Goal: Navigation & Orientation: Find specific page/section

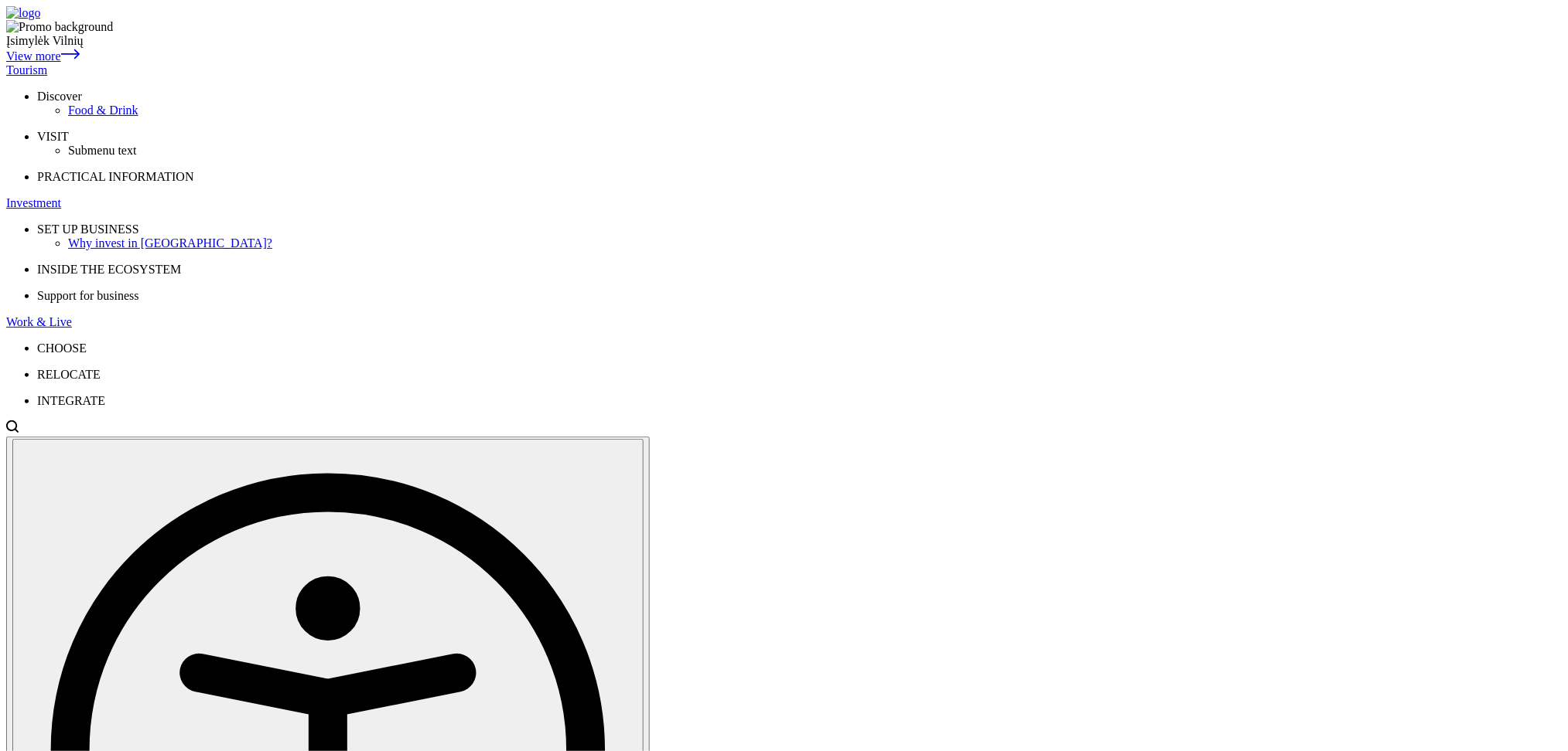
click at [478, 63] on div "Tourism" at bounding box center [784, 70] width 1556 height 14
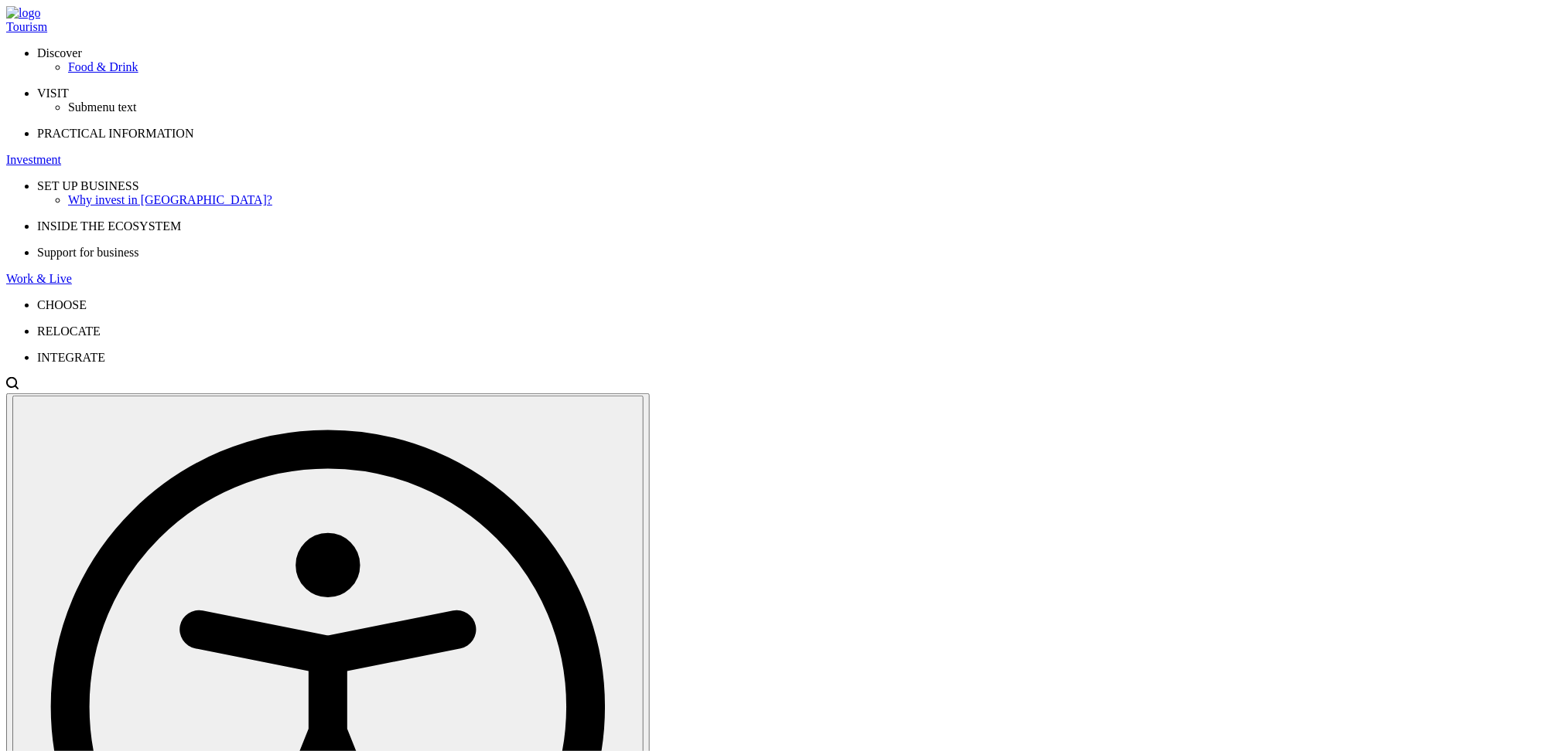
click at [564, 153] on div "Investment" at bounding box center [784, 160] width 1556 height 14
click at [652, 272] on div "Work & Live" at bounding box center [784, 279] width 1556 height 14
click at [443, 193] on div "Why invest in [GEOGRAPHIC_DATA]?" at bounding box center [815, 199] width 1494 height 14
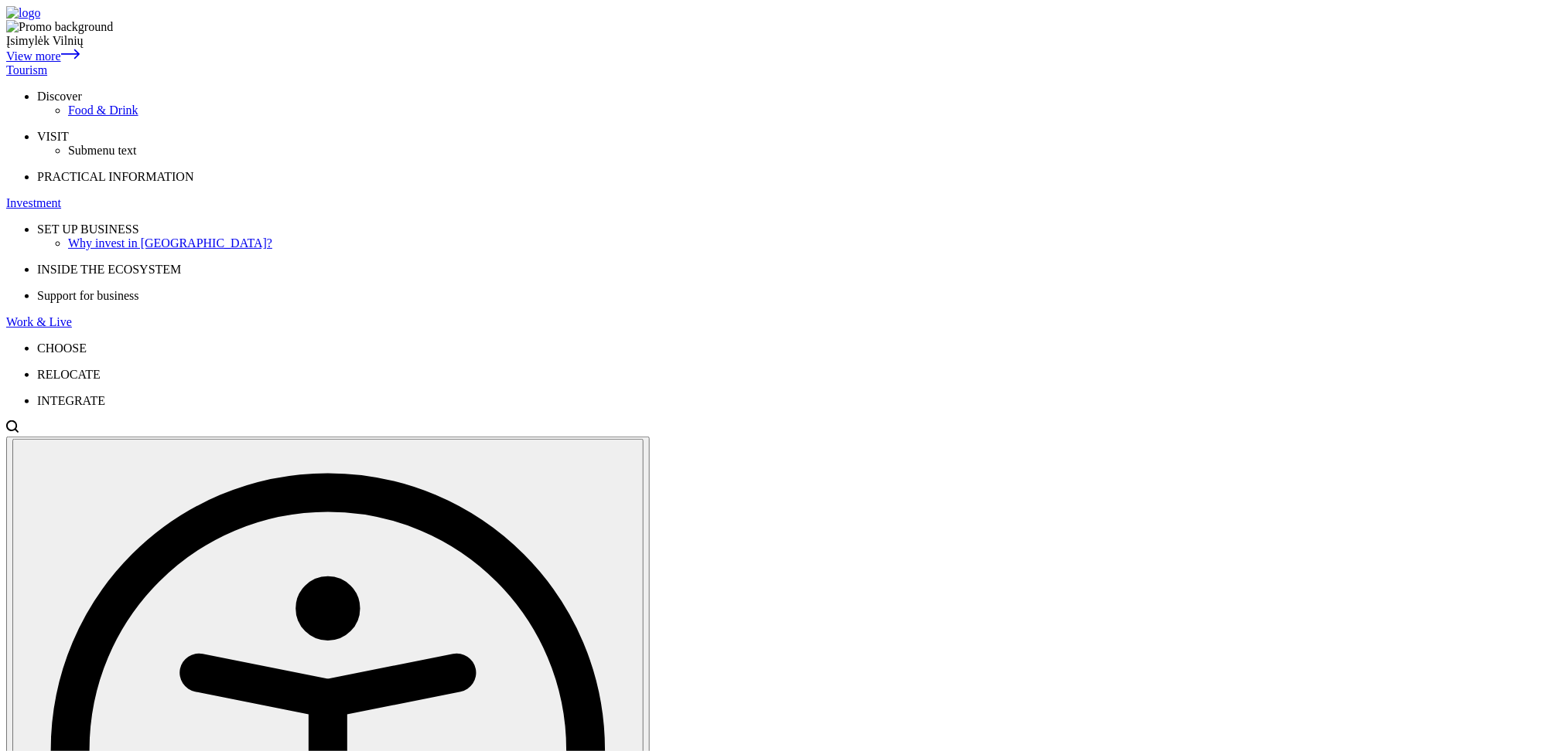
click at [473, 63] on div "Tourism" at bounding box center [784, 70] width 1556 height 14
click at [896, 65] on button "Lt" at bounding box center [885, 57] width 21 height 16
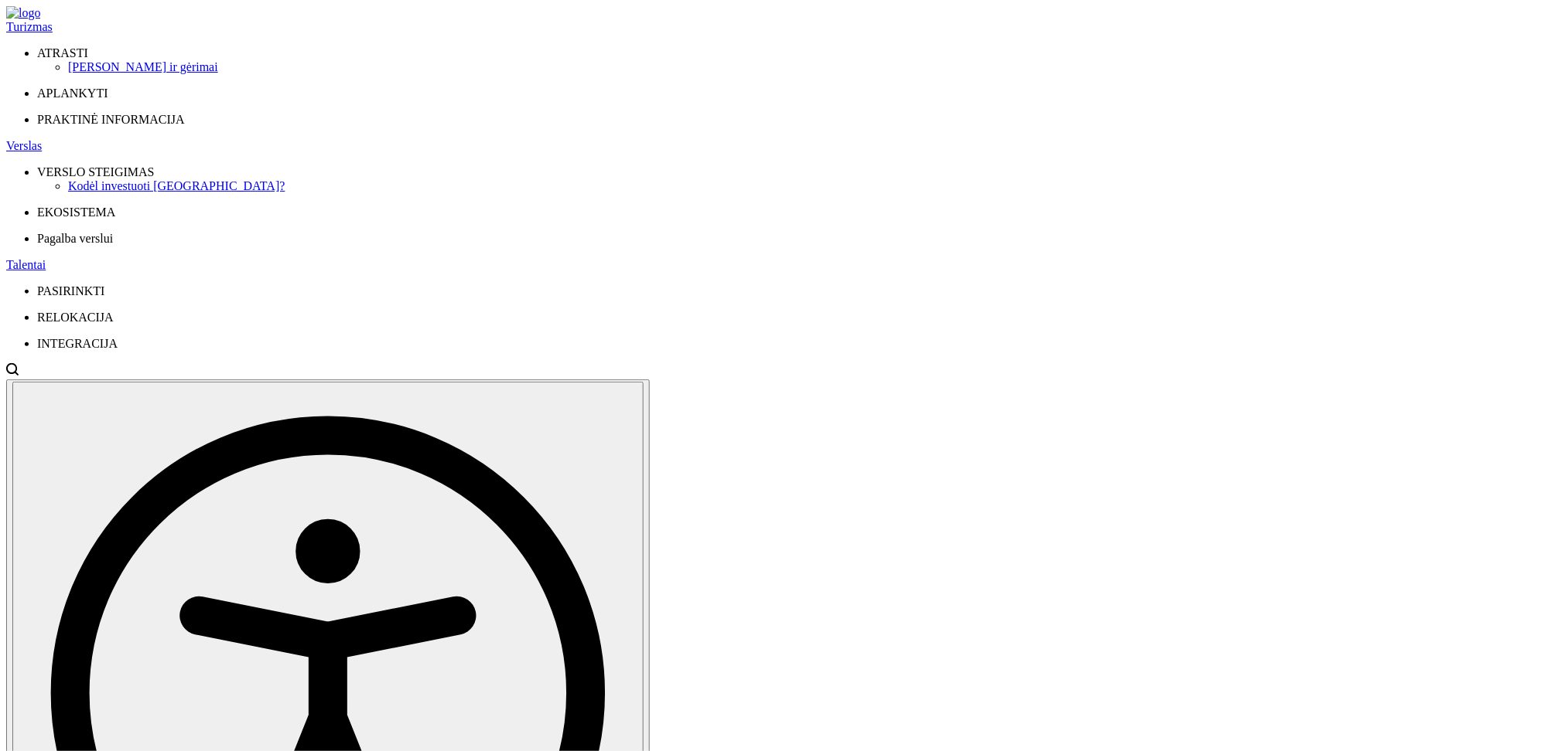
click at [902, 65] on button "En" at bounding box center [890, 57] width 25 height 16
